Goal: Task Accomplishment & Management: Complete application form

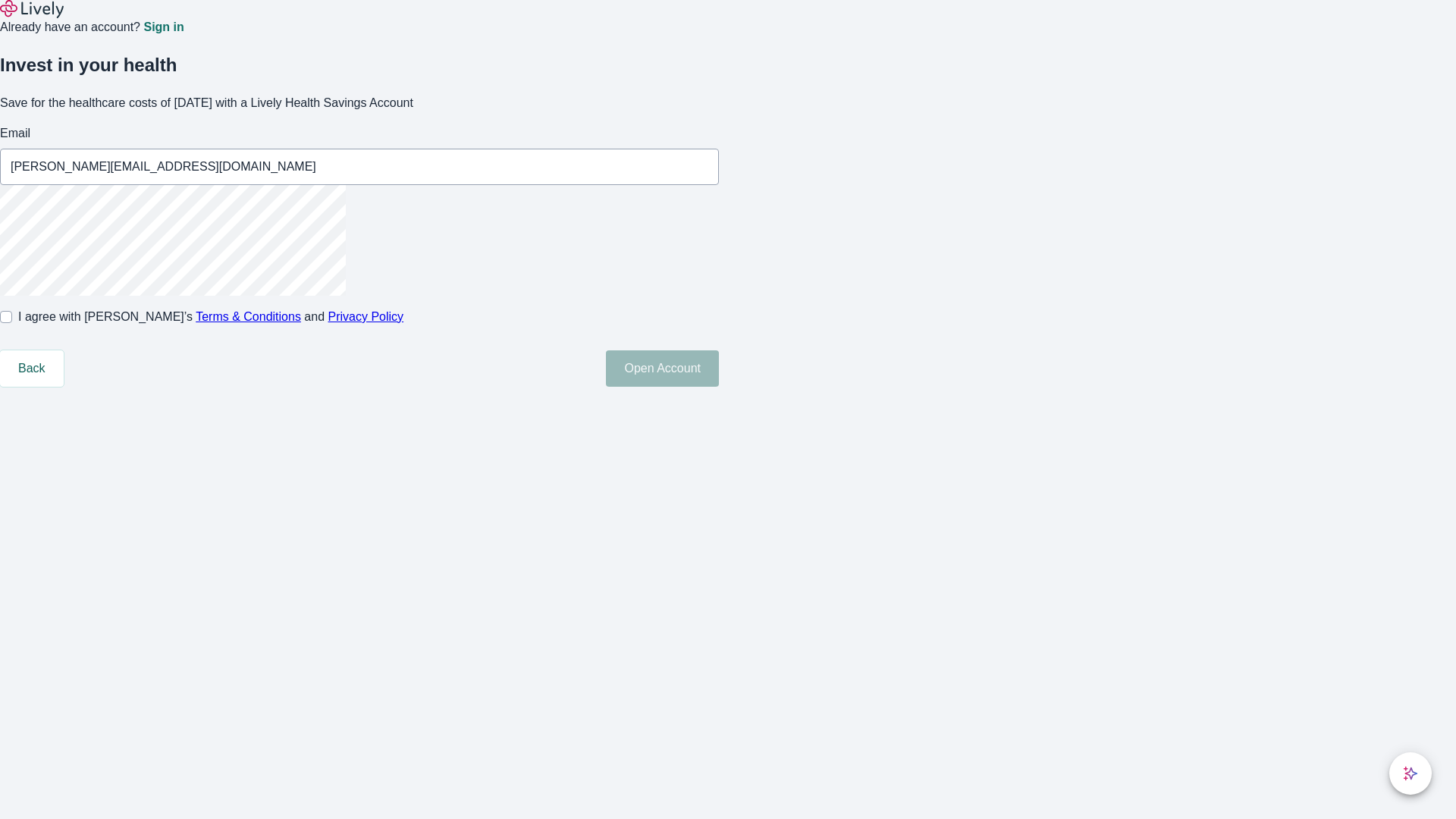
click at [12, 323] on input "I agree with Lively’s Terms & Conditions and Privacy Policy" at bounding box center [6, 317] width 12 height 12
checkbox input "true"
click at [719, 387] on button "Open Account" at bounding box center [662, 368] width 113 height 37
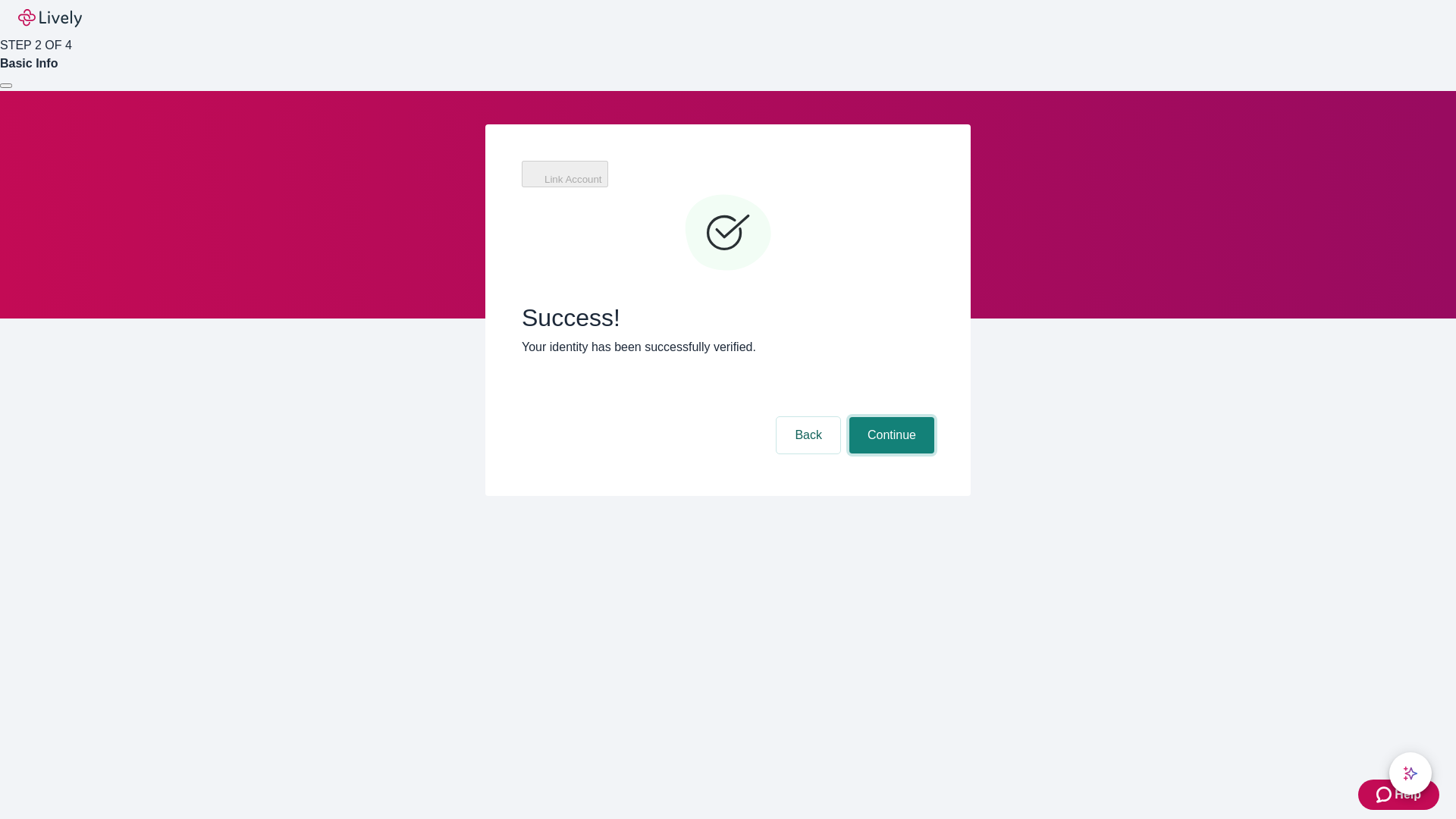
click at [889, 417] on button "Continue" at bounding box center [892, 435] width 85 height 37
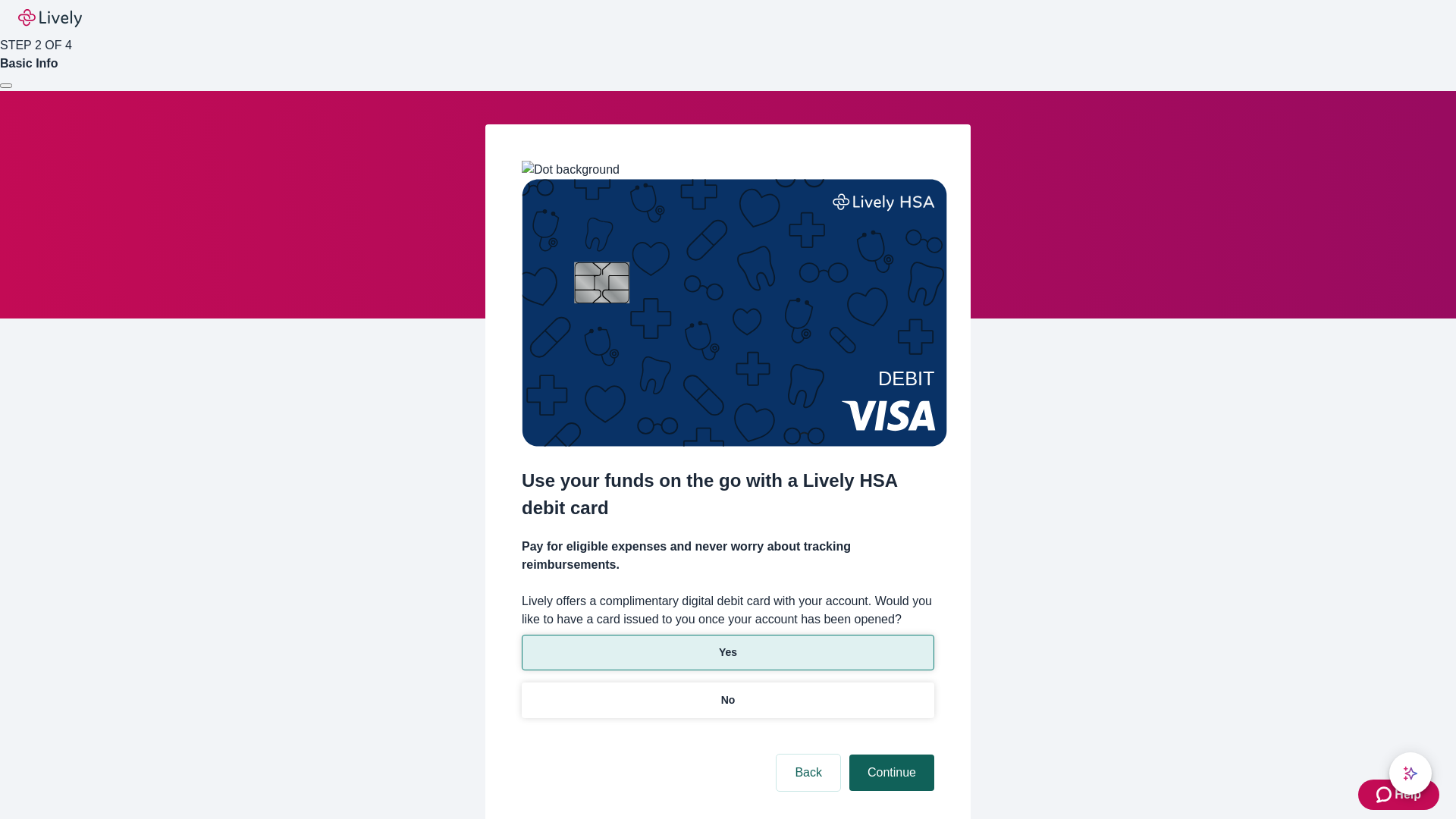
click at [727, 692] on p "No" at bounding box center [728, 700] width 14 height 16
click at [889, 754] on button "Continue" at bounding box center [892, 772] width 85 height 37
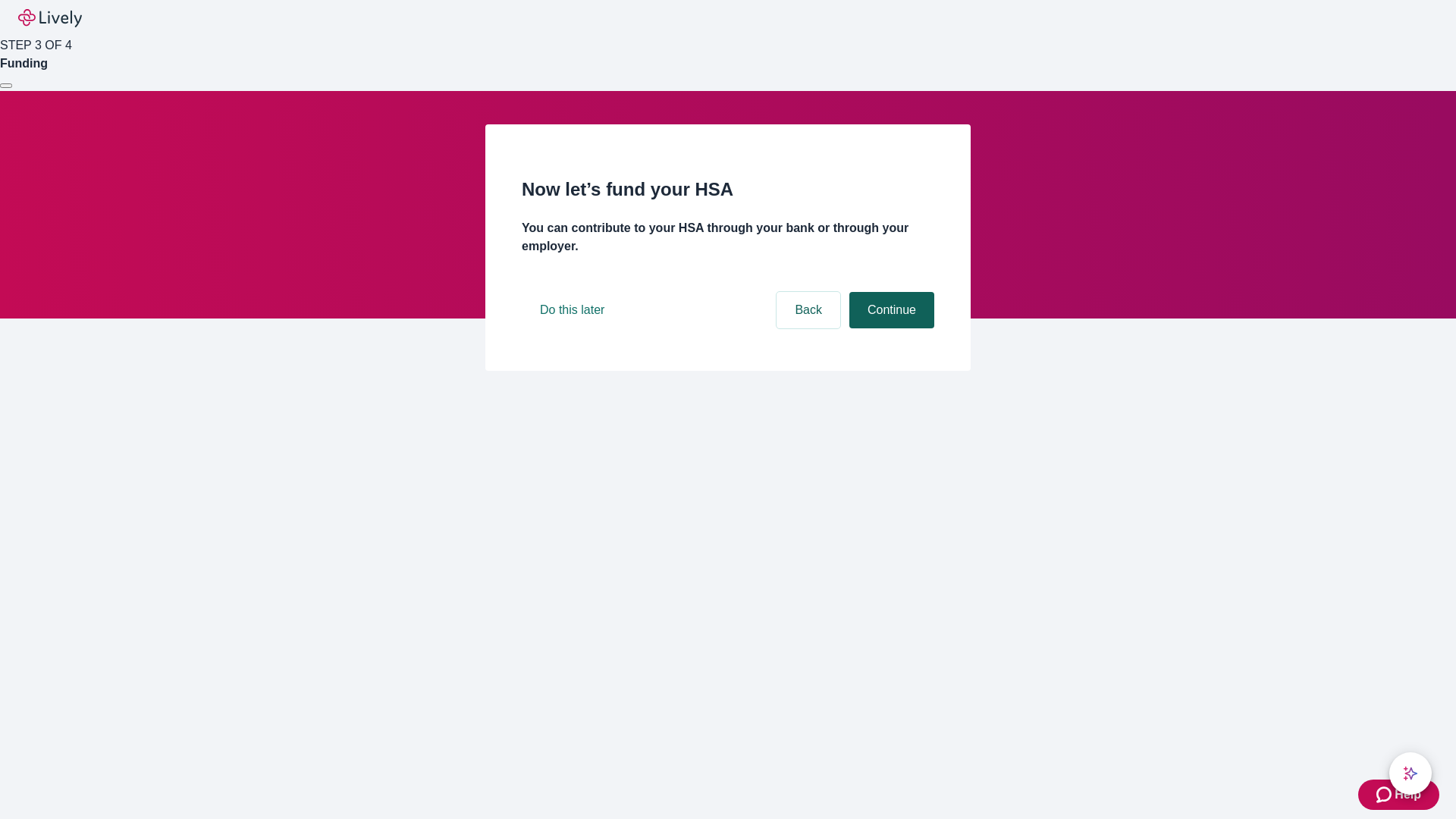
click at [889, 328] on button "Continue" at bounding box center [892, 310] width 85 height 37
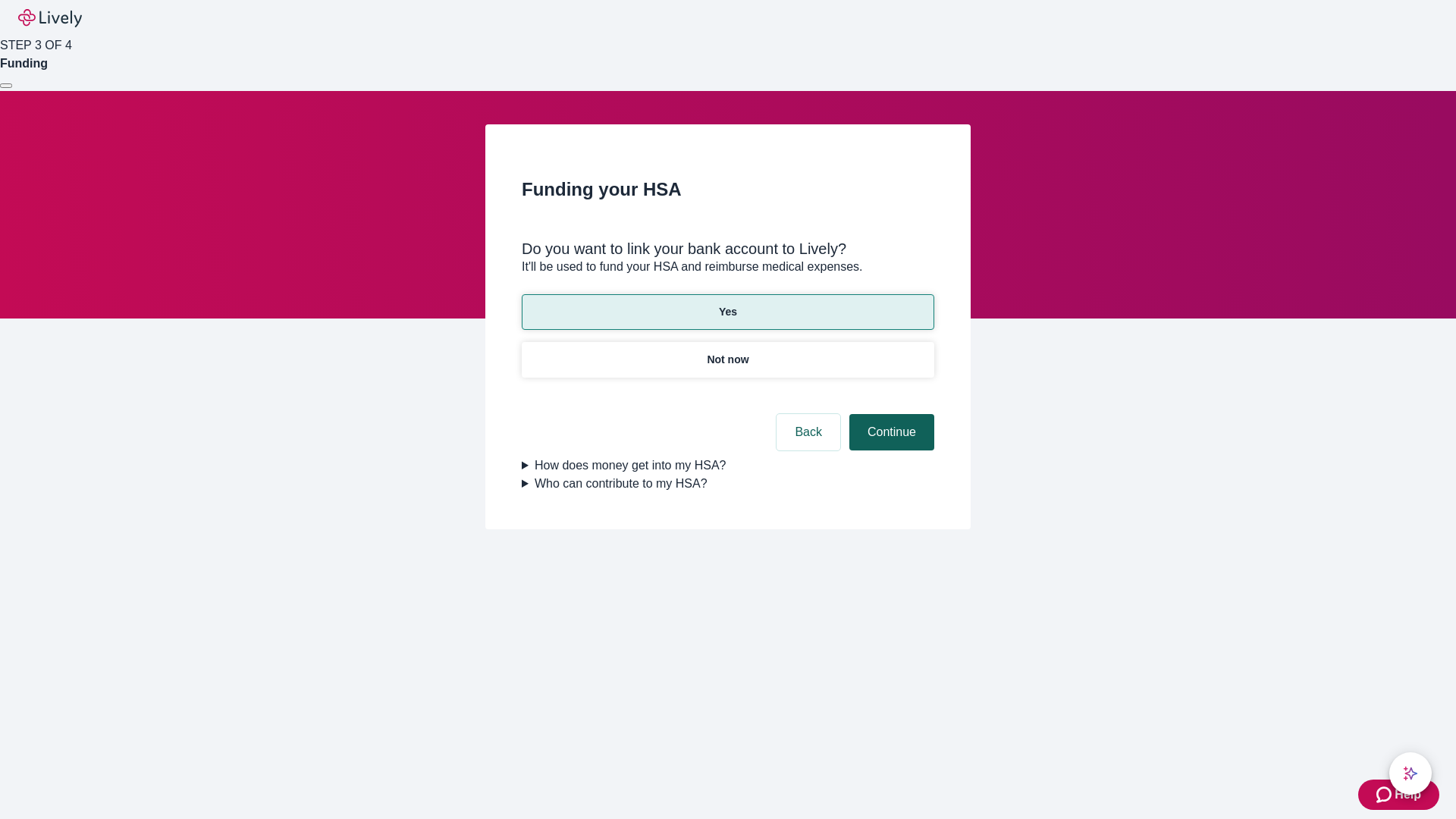
click at [889, 414] on button "Continue" at bounding box center [892, 432] width 85 height 37
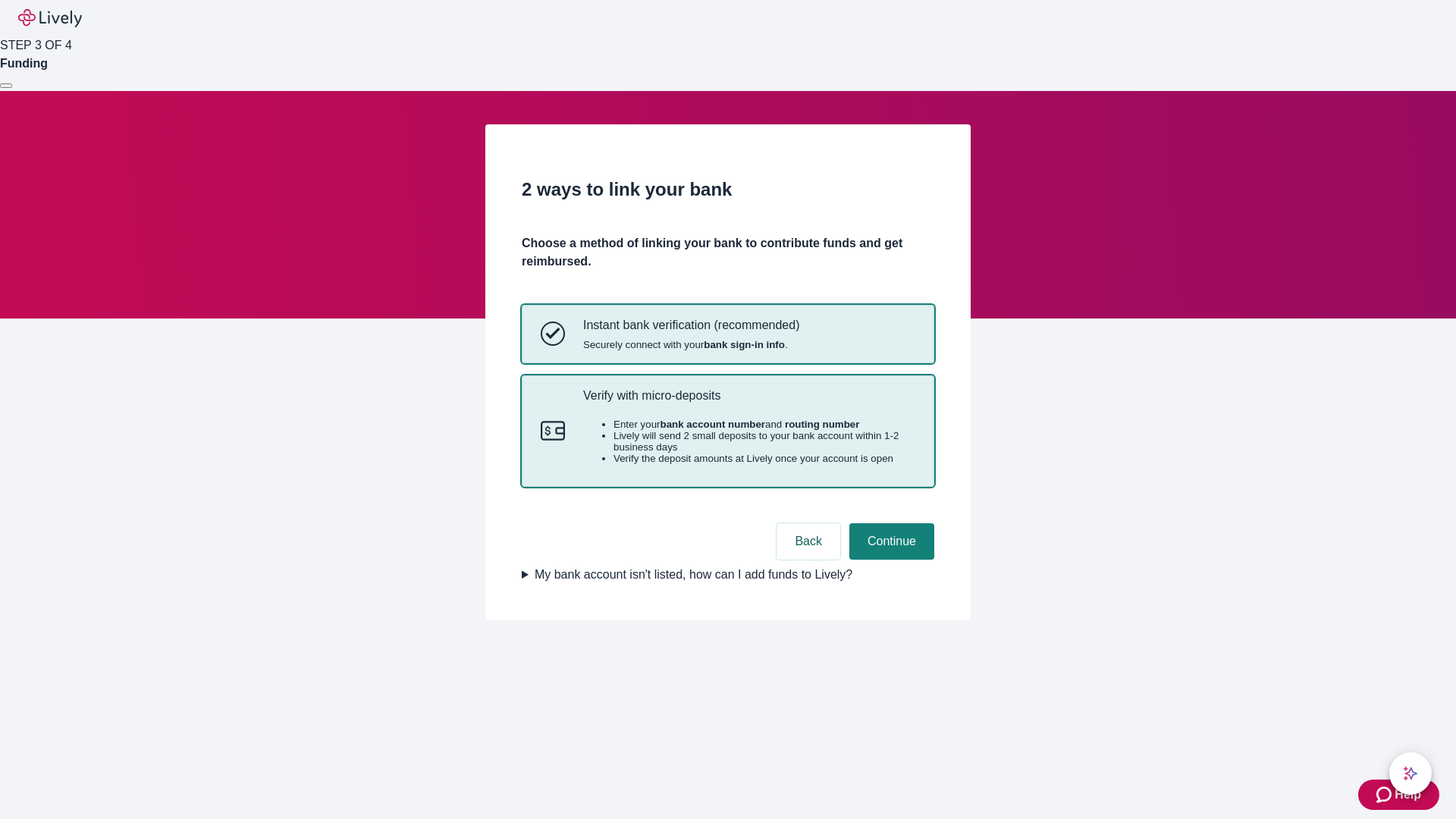
click at [748, 403] on p "Verify with micro-deposits" at bounding box center [749, 395] width 332 height 14
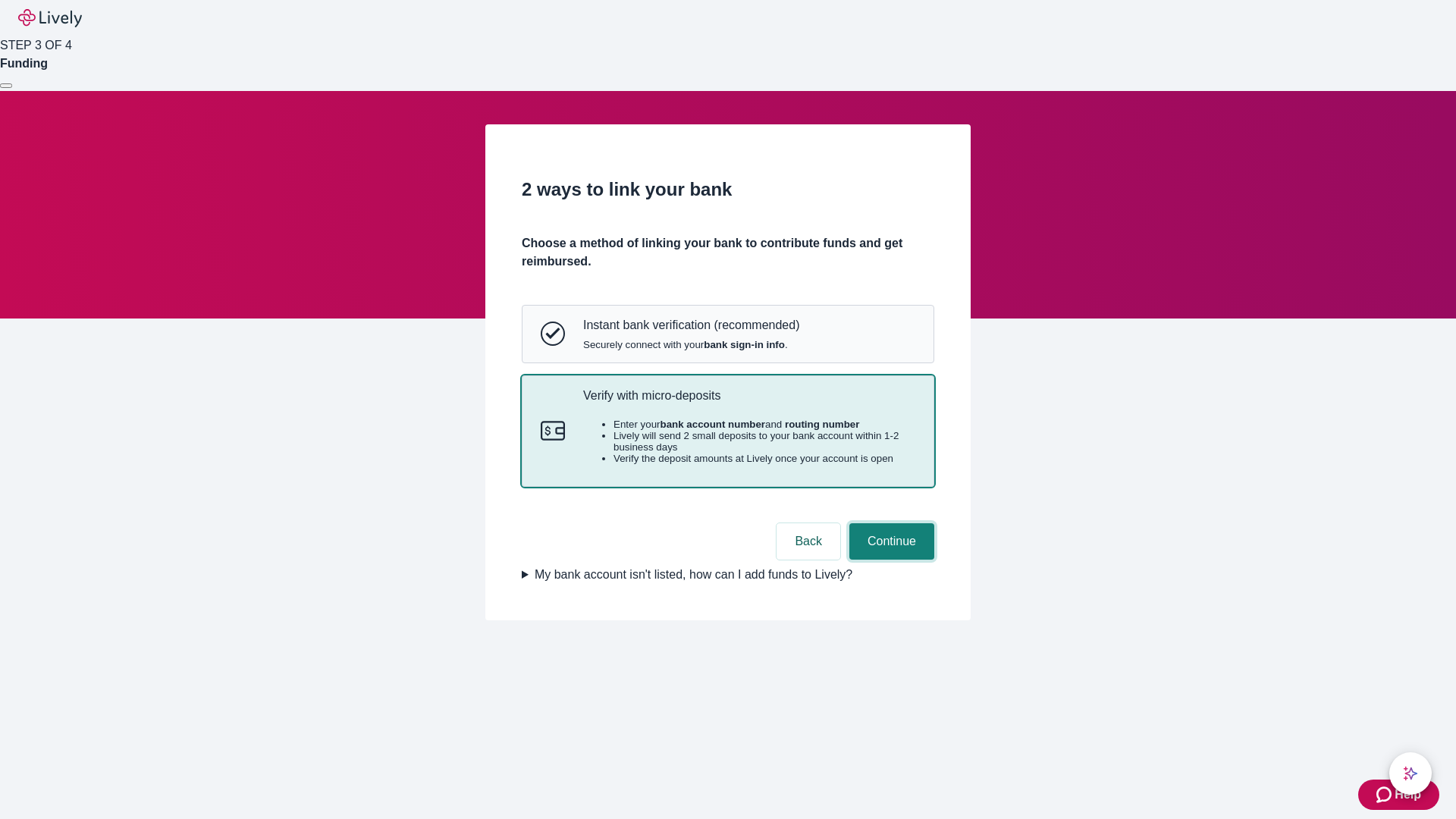
click at [889, 560] on button "Continue" at bounding box center [892, 541] width 85 height 37
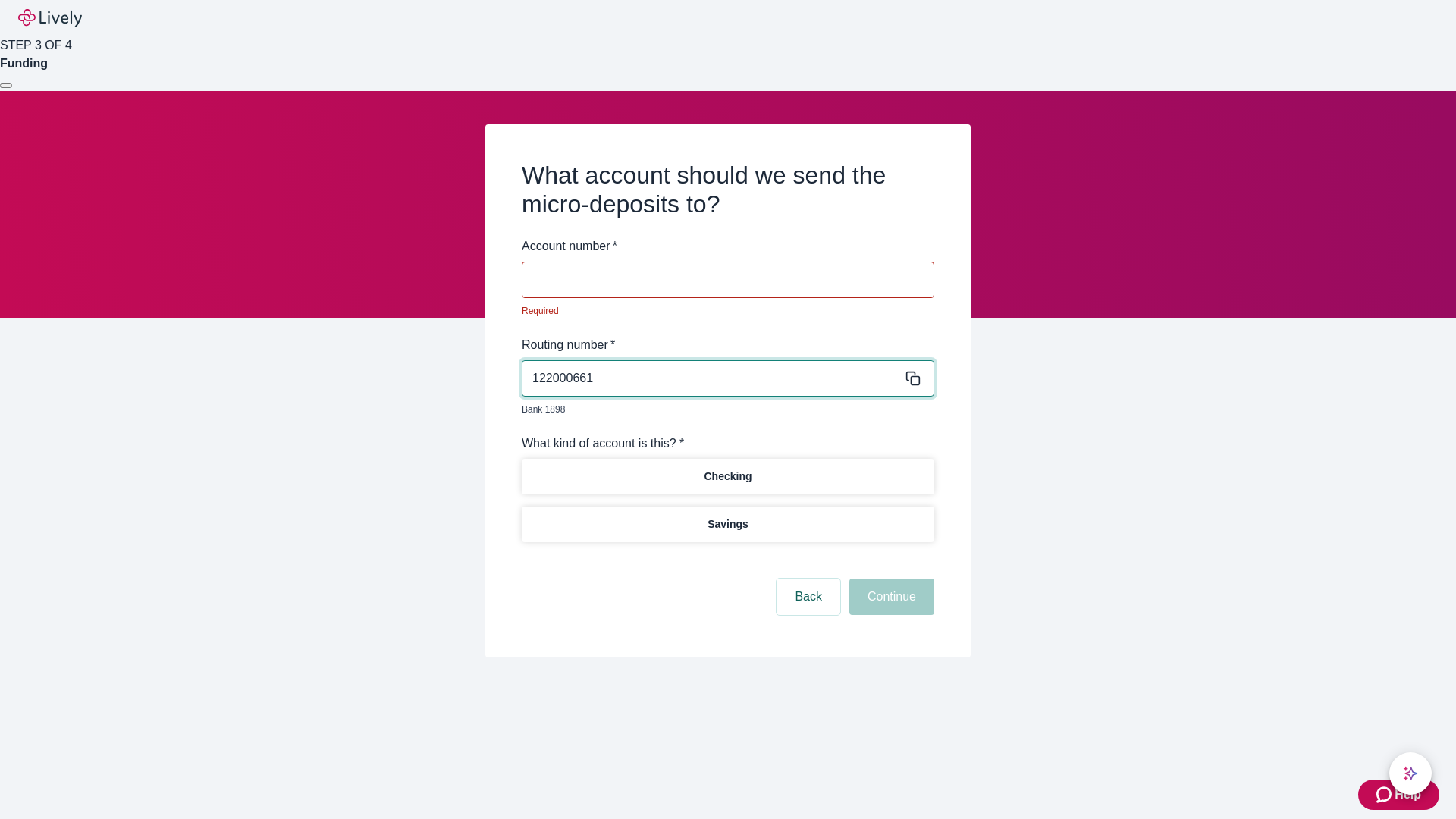
type input "122000661"
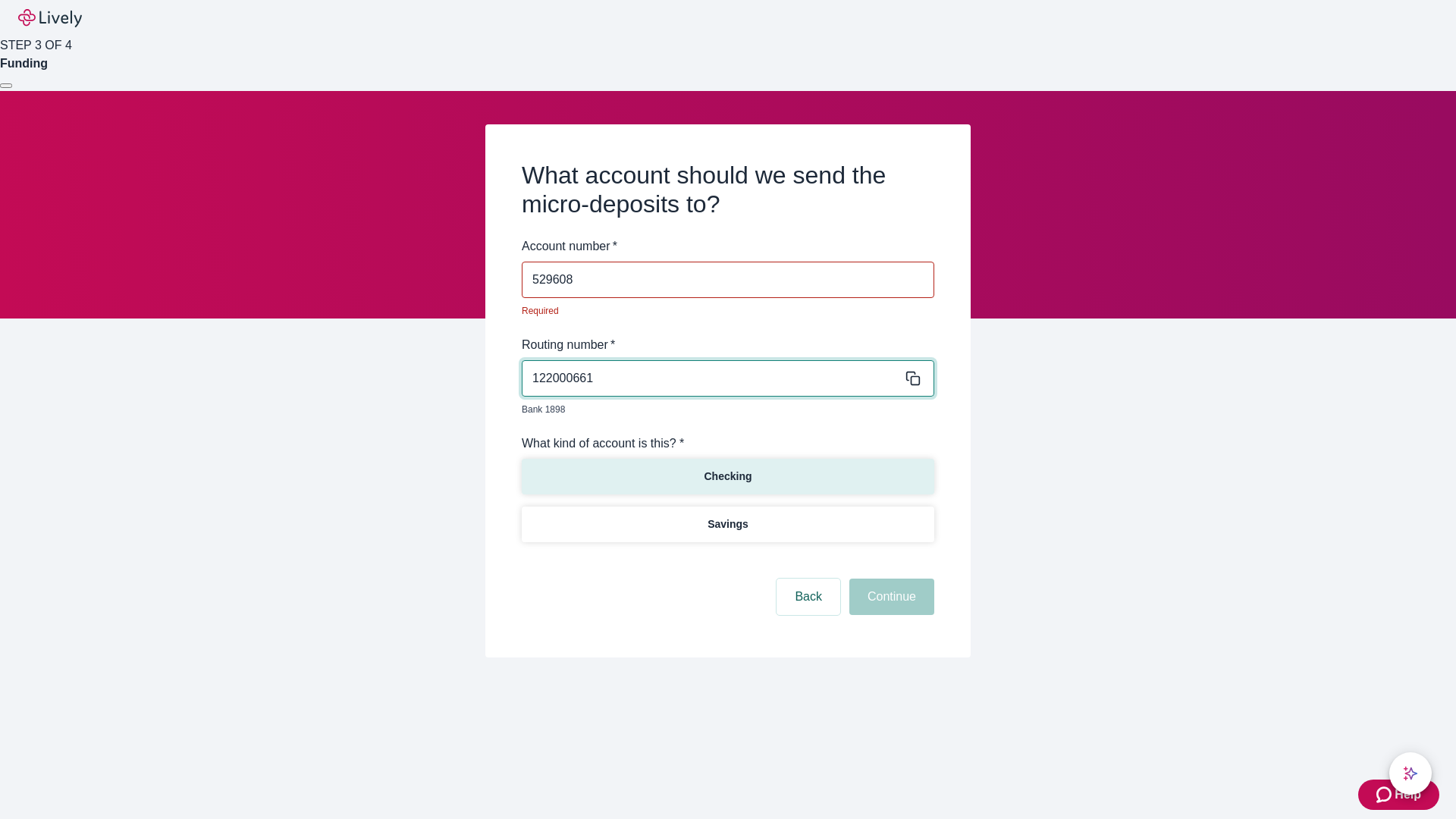
type input "529608"
click at [727, 468] on p "Checking" at bounding box center [727, 476] width 48 height 16
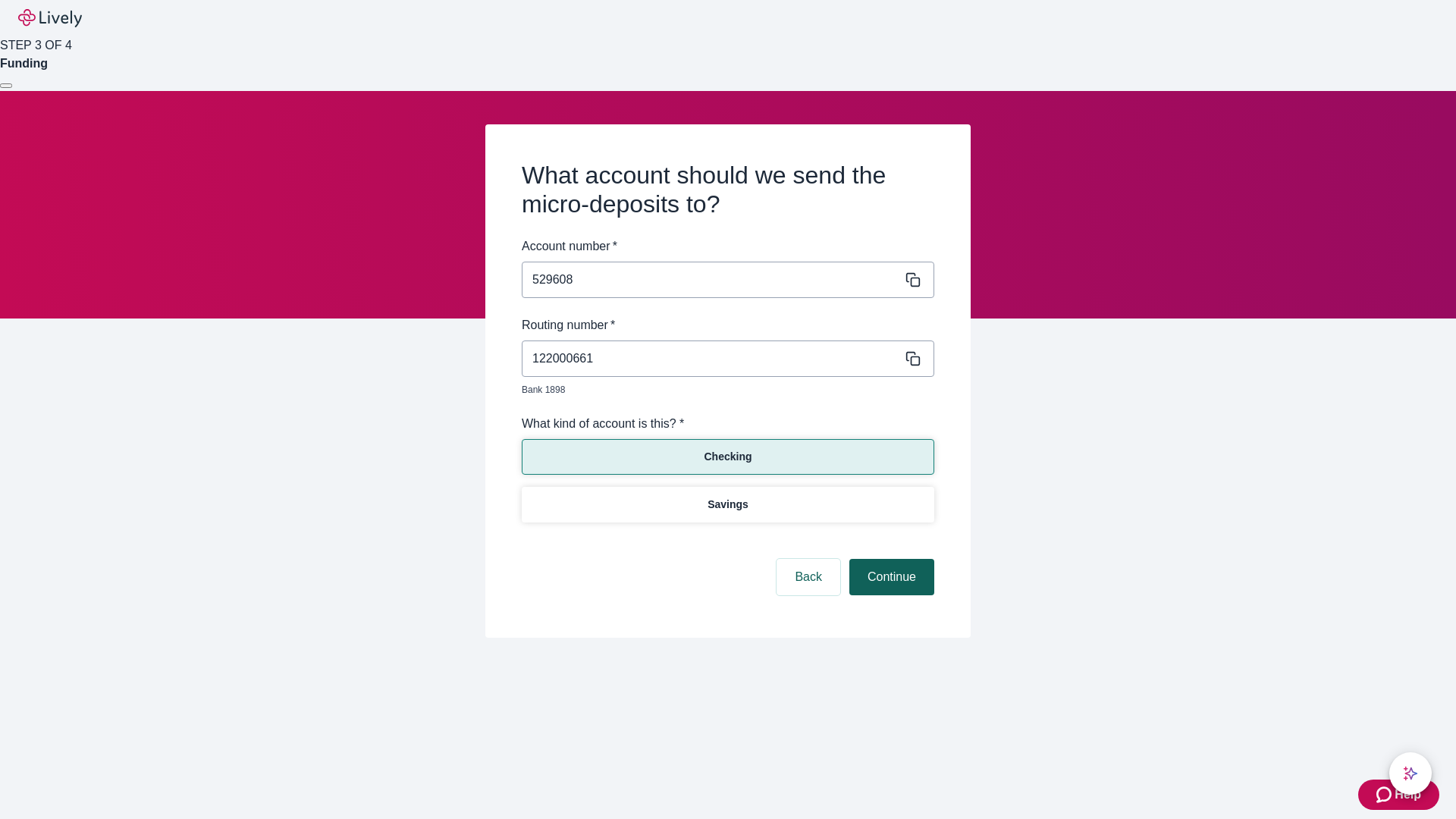
click at [889, 560] on button "Continue" at bounding box center [892, 577] width 85 height 37
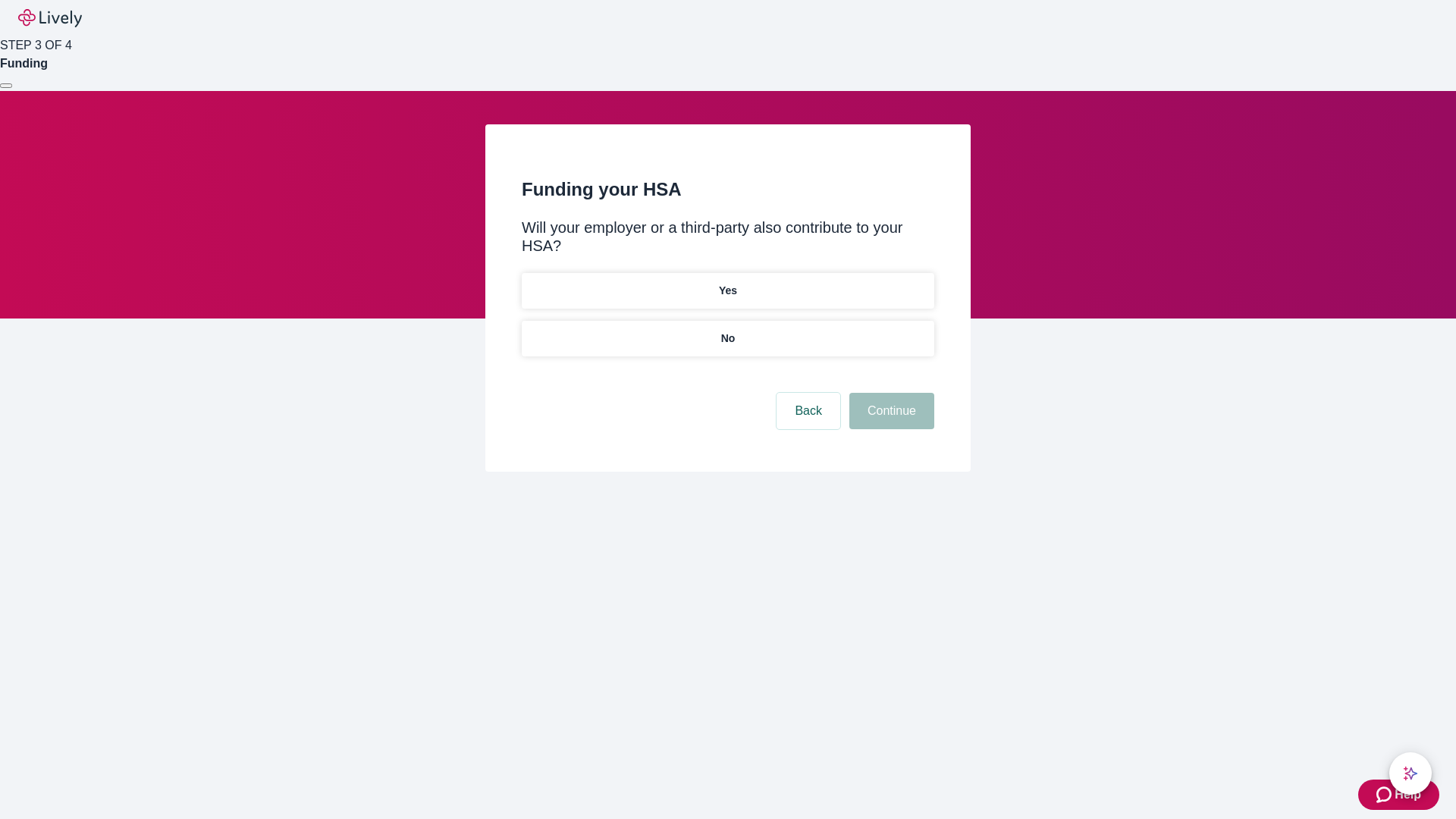
click at [727, 330] on p "No" at bounding box center [728, 338] width 14 height 16
click at [889, 393] on button "Continue" at bounding box center [892, 411] width 85 height 37
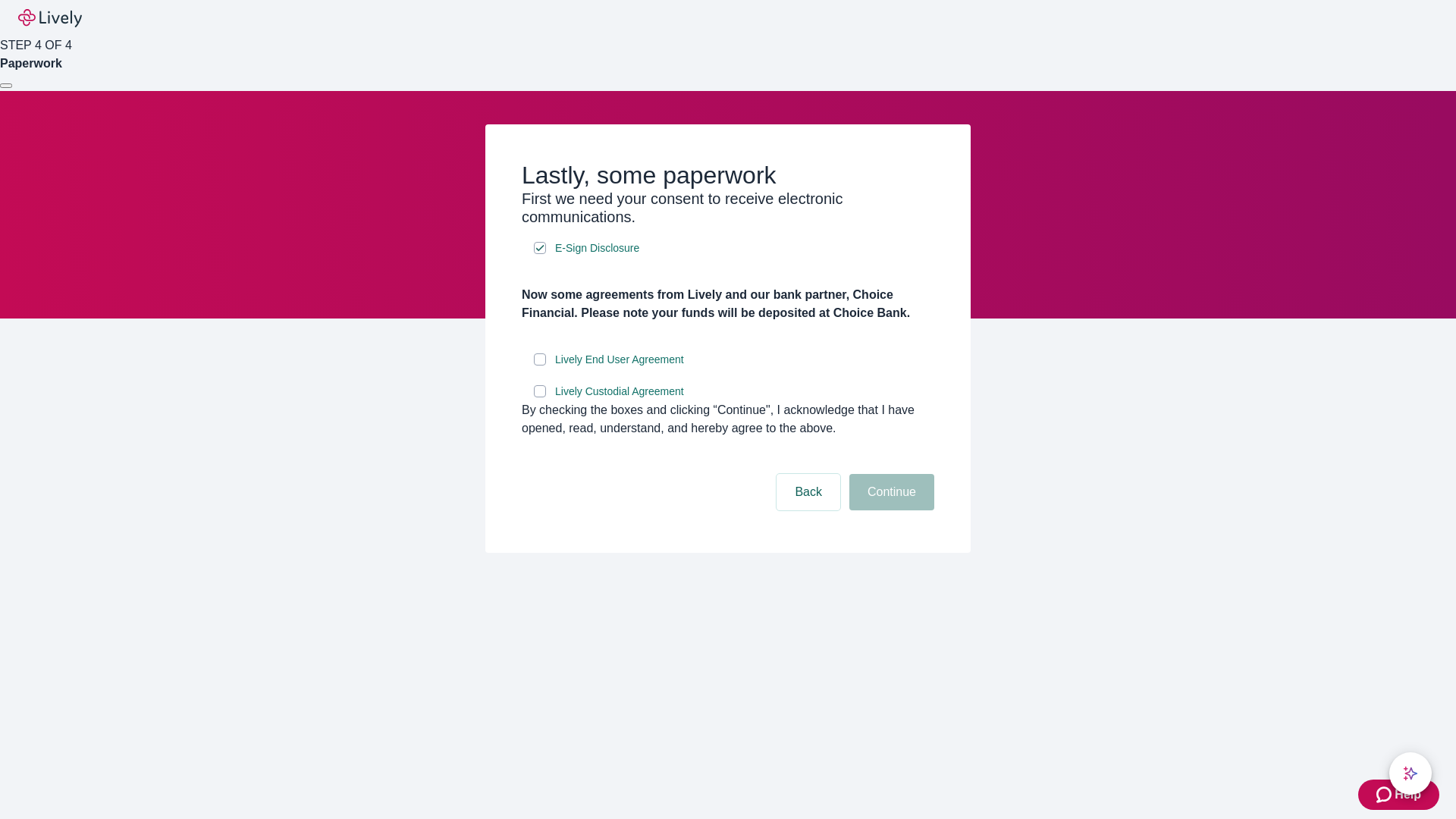
click at [540, 365] on input "Lively End User Agreement" at bounding box center [540, 359] width 12 height 12
checkbox input "true"
click at [540, 397] on input "Lively Custodial Agreement" at bounding box center [540, 391] width 12 height 12
checkbox input "true"
click at [889, 510] on button "Continue" at bounding box center [892, 492] width 85 height 37
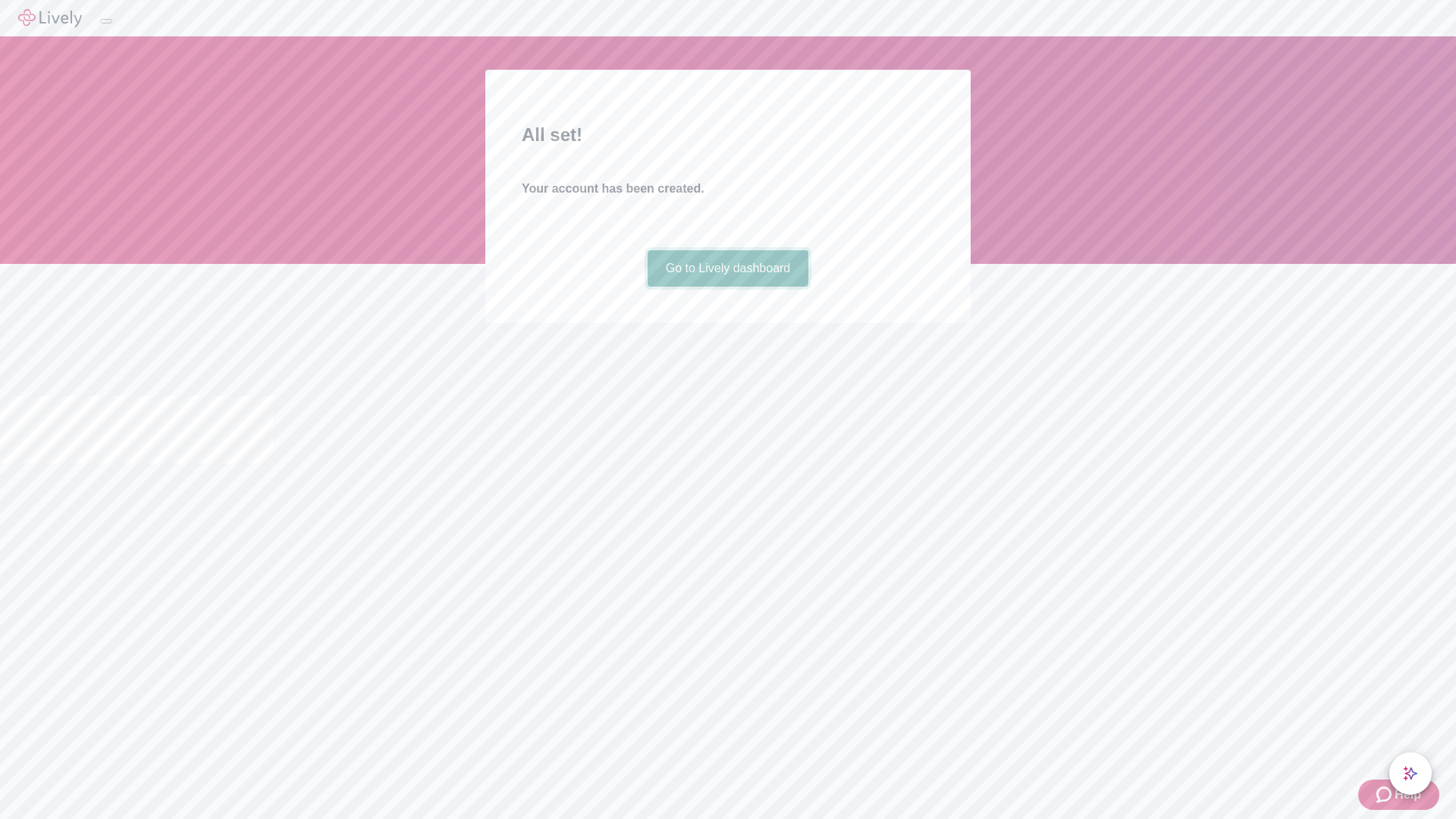
click at [727, 287] on link "Go to Lively dashboard" at bounding box center [728, 268] width 161 height 37
